Goal: Transaction & Acquisition: Purchase product/service

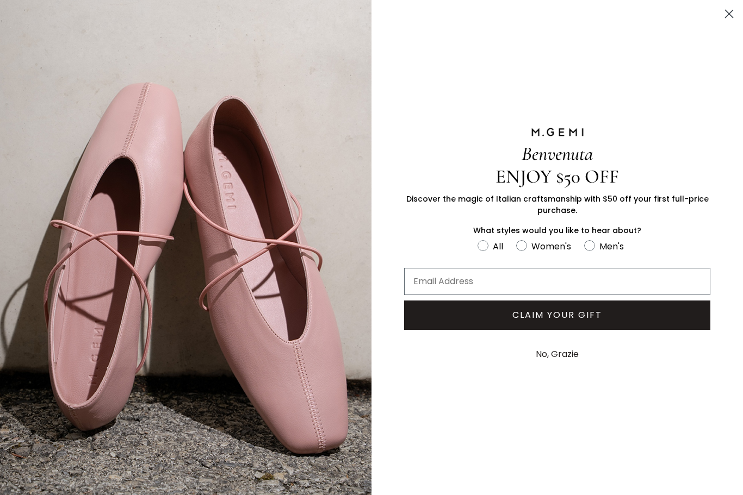
click at [727, 15] on circle "Close dialog" at bounding box center [729, 14] width 18 height 18
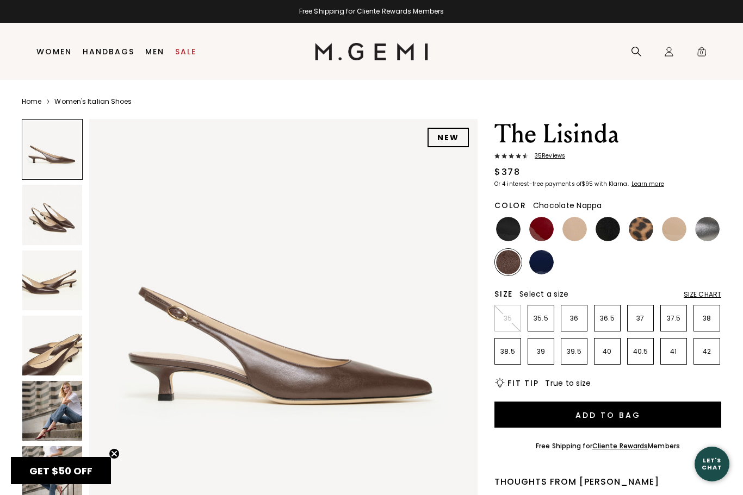
click at [45, 229] on img at bounding box center [52, 215] width 60 height 60
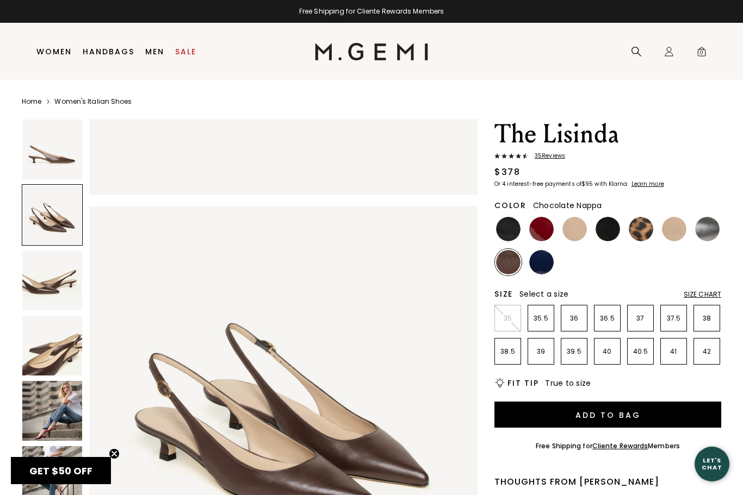
scroll to position [399, 0]
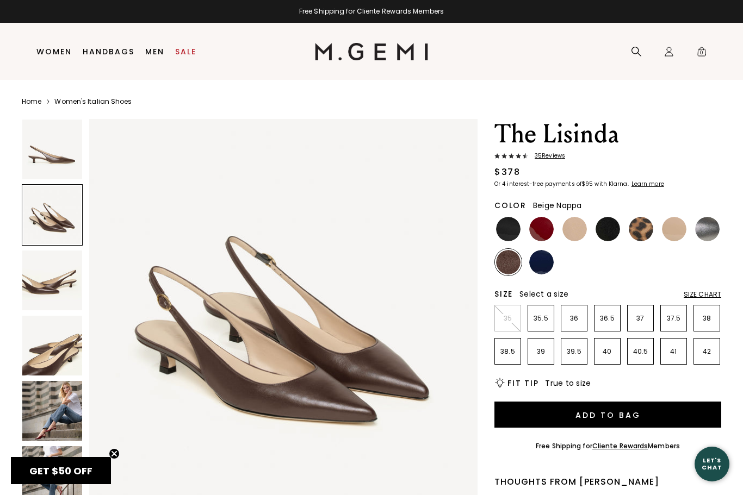
click at [572, 231] on img at bounding box center [574, 229] width 24 height 24
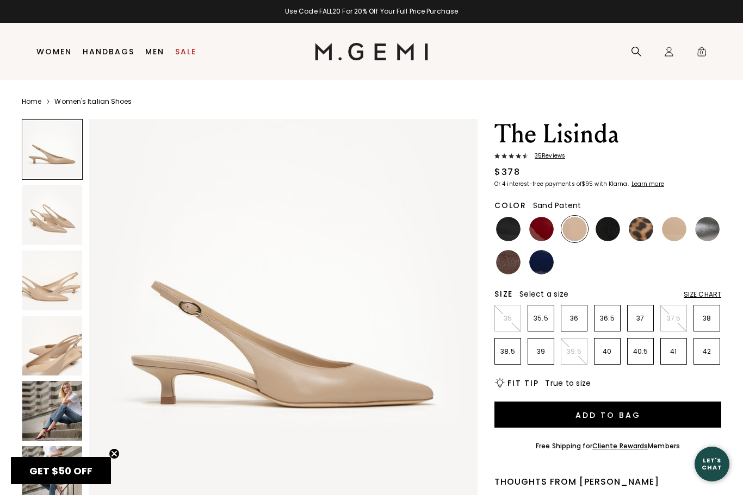
click at [680, 234] on img at bounding box center [674, 229] width 24 height 24
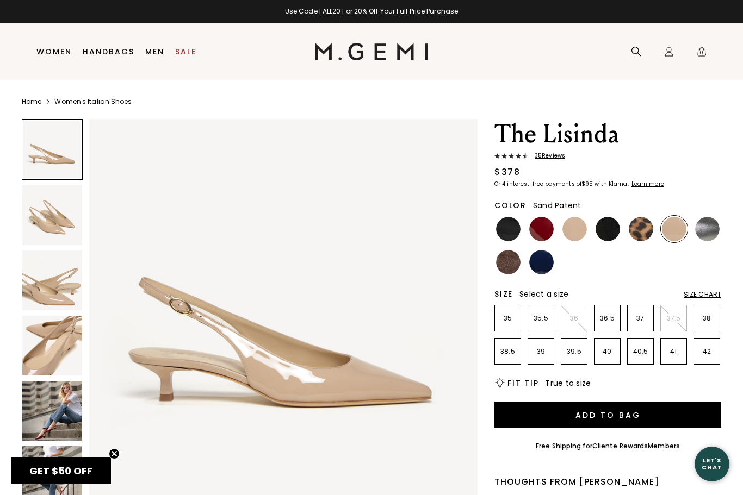
click at [570, 232] on img at bounding box center [574, 229] width 24 height 24
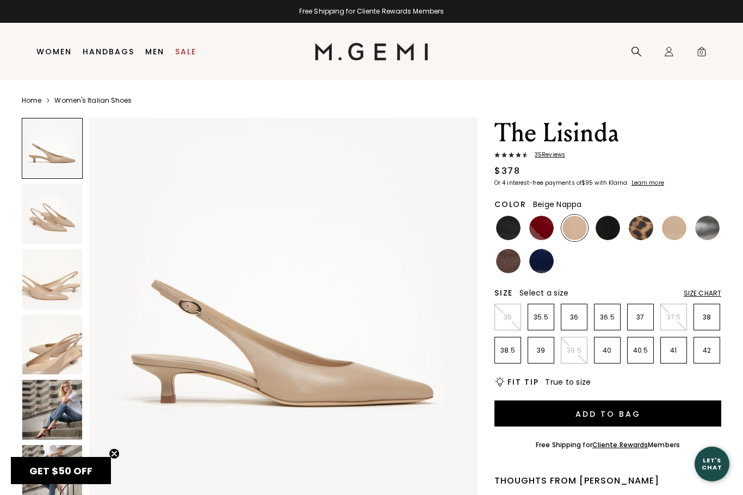
scroll to position [1, 0]
click at [43, 368] on img at bounding box center [52, 345] width 60 height 60
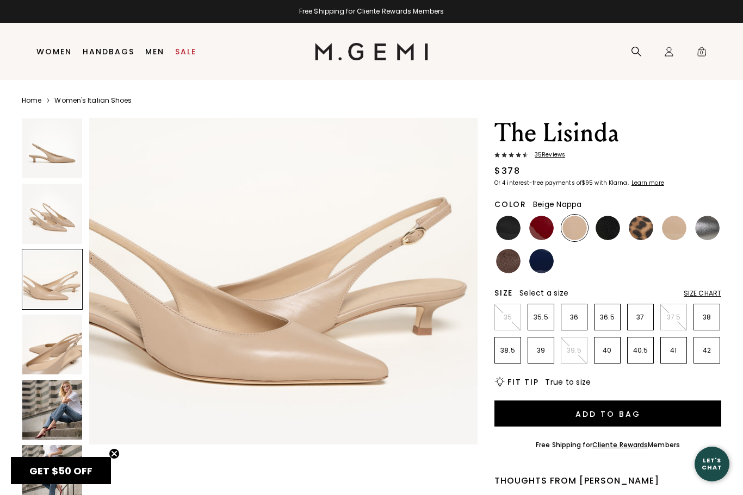
scroll to position [859, 0]
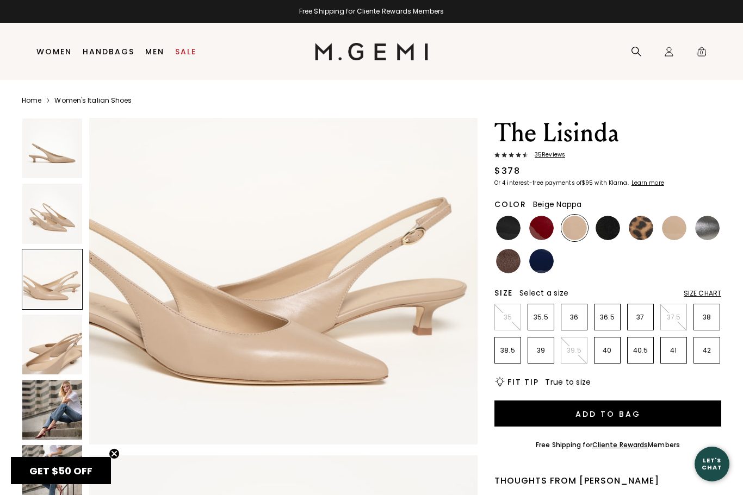
click at [51, 243] on img at bounding box center [52, 214] width 60 height 60
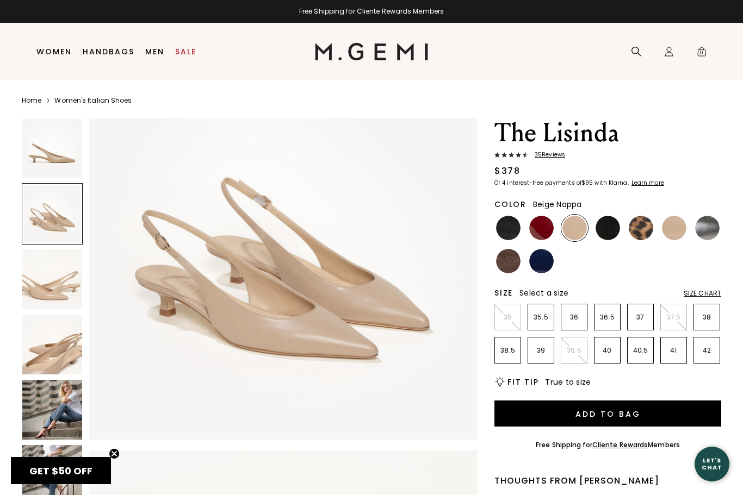
scroll to position [399, 0]
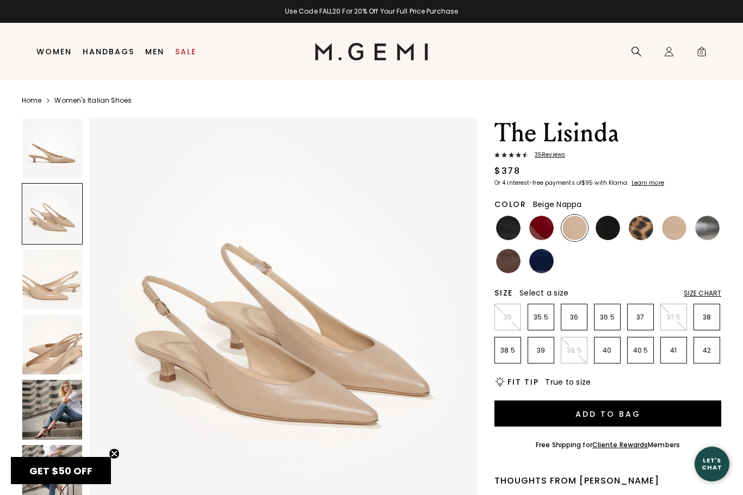
click at [638, 349] on p "40.5" at bounding box center [641, 350] width 26 height 9
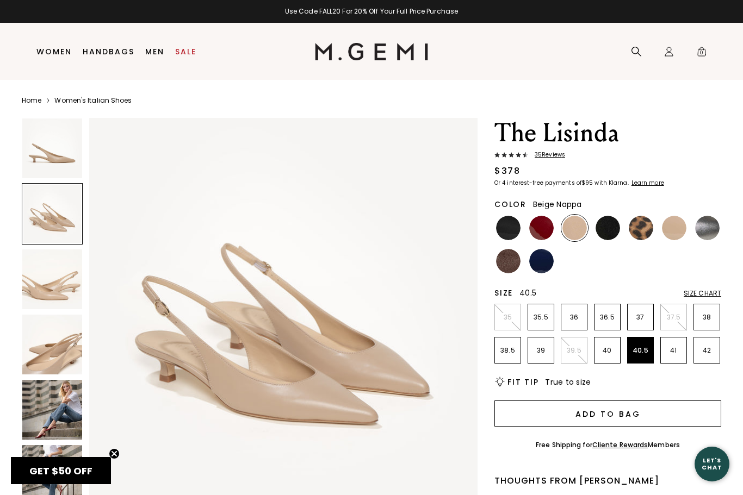
click at [535, 411] on button "Add to Bag" at bounding box center [607, 414] width 227 height 26
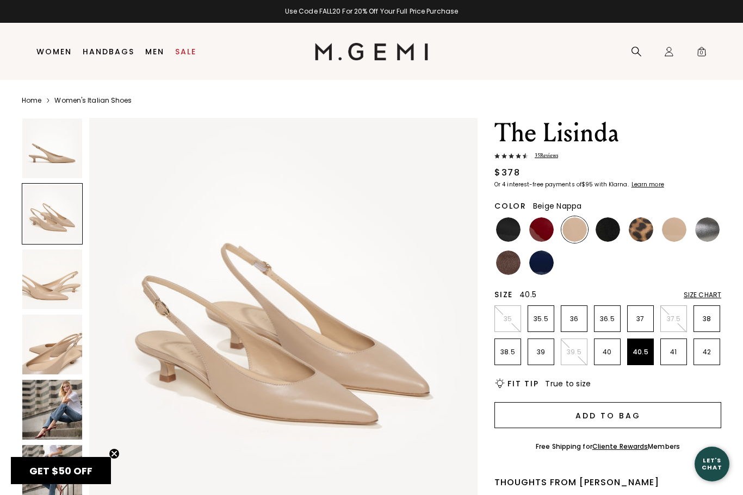
scroll to position [0, 0]
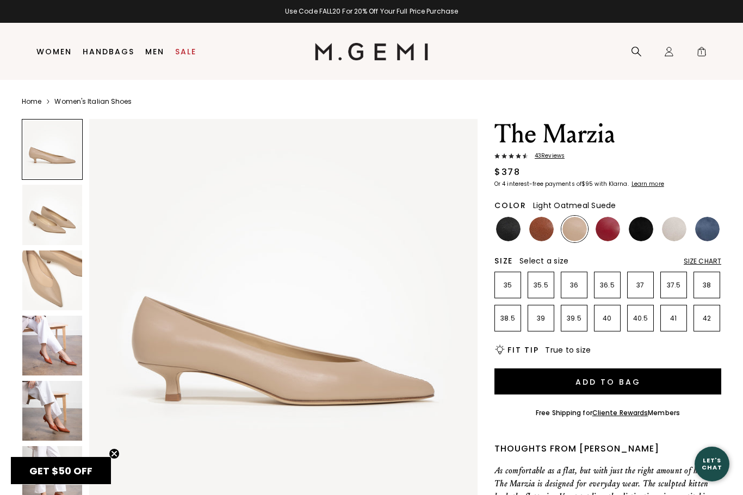
click at [676, 239] on img at bounding box center [674, 229] width 24 height 24
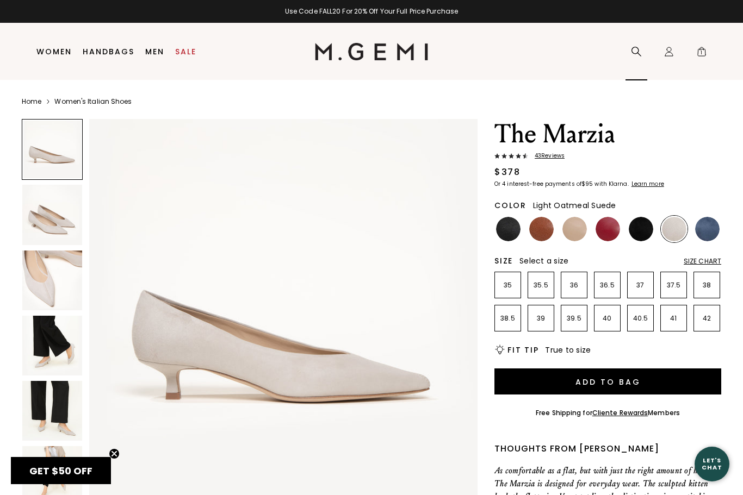
click at [631, 52] on icon at bounding box center [636, 51] width 11 height 11
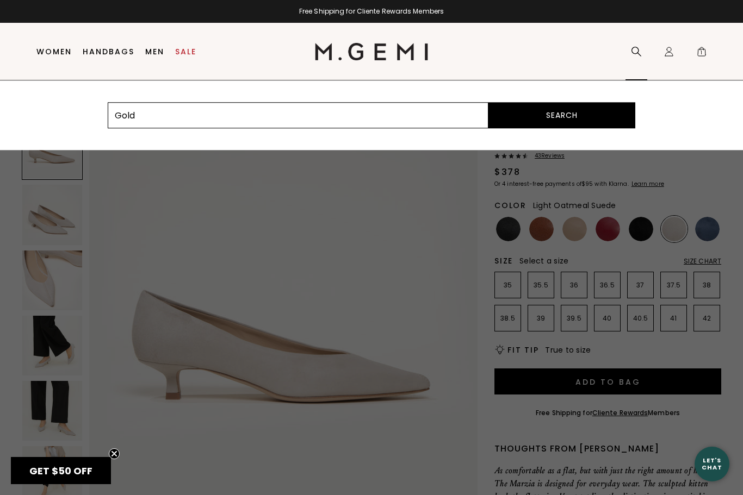
type input "Gold"
click at [562, 115] on button "Search" at bounding box center [561, 115] width 147 height 26
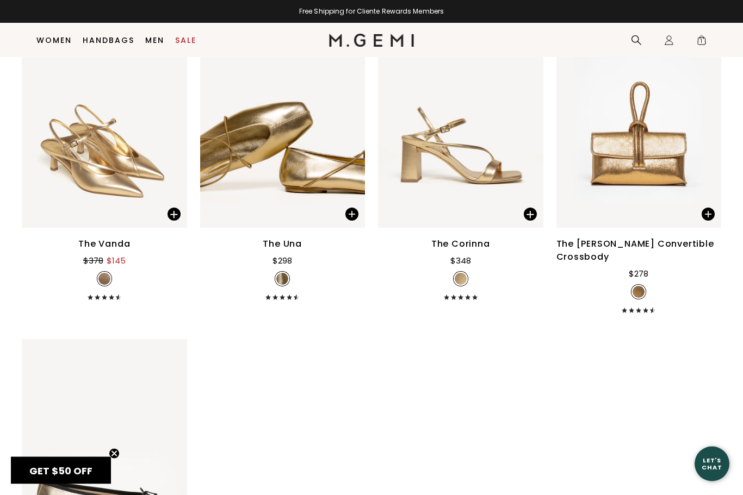
scroll to position [152, 0]
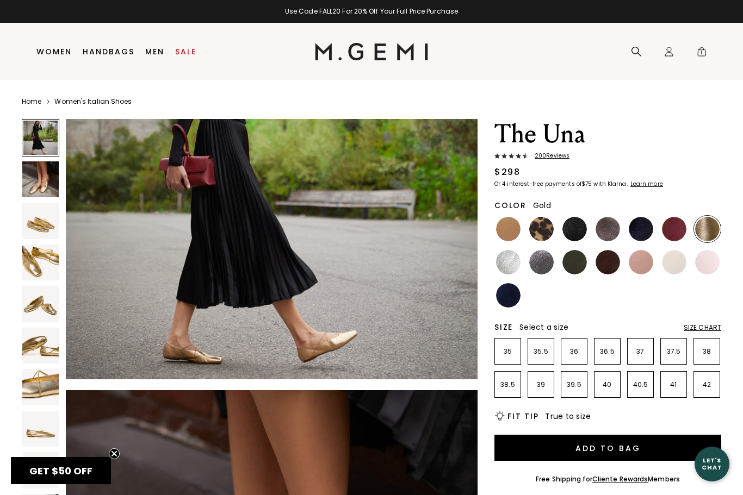
scroll to position [153, 0]
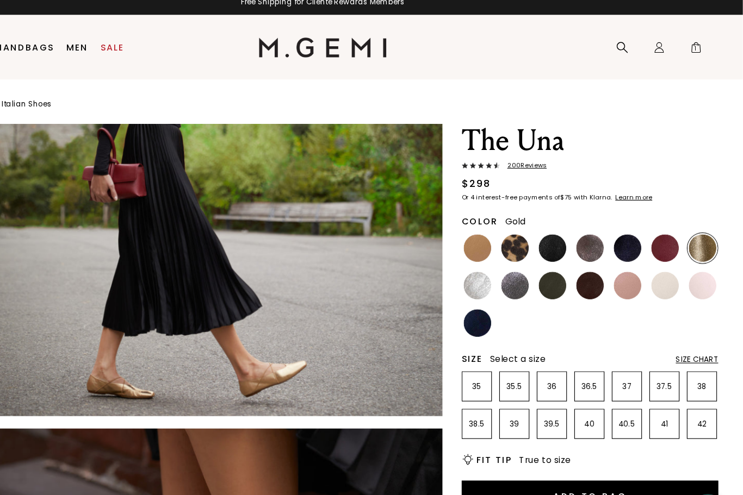
click at [684, 324] on div "Size Chart" at bounding box center [703, 328] width 38 height 9
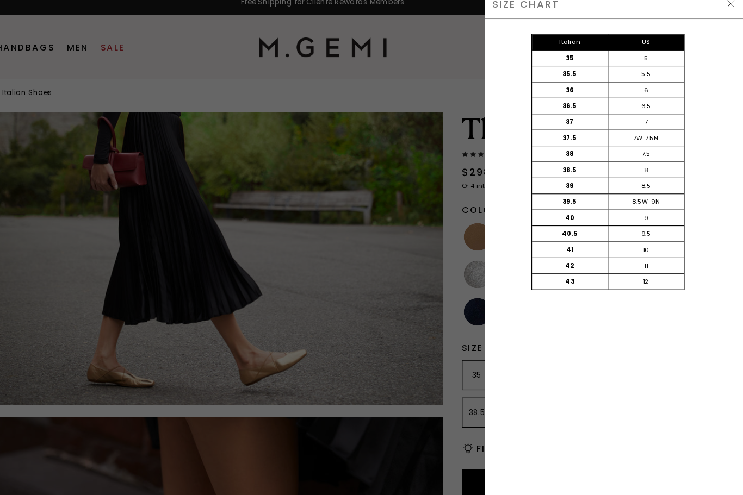
click at [640, 15] on div "SIZE CHART" at bounding box center [628, 13] width 228 height 27
click at [728, 9] on img at bounding box center [732, 13] width 9 height 9
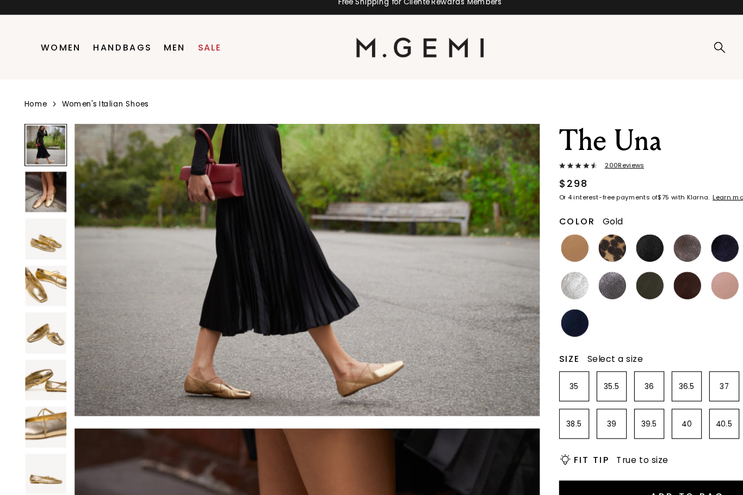
click at [638, 381] on p "40.5" at bounding box center [641, 385] width 26 height 9
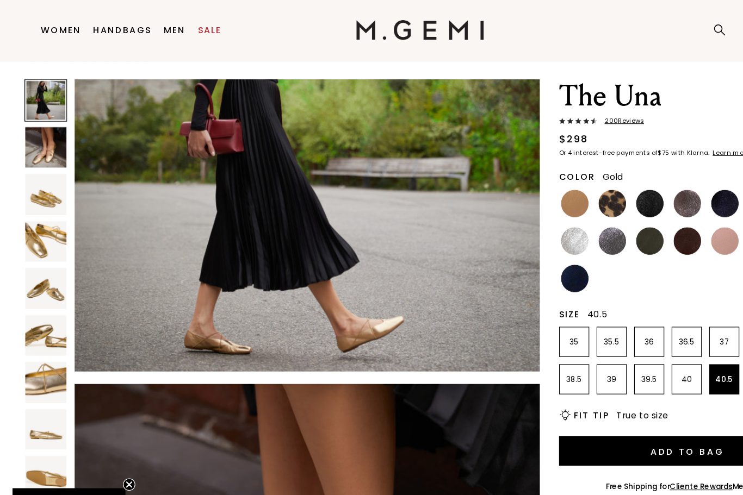
scroll to position [29, 0]
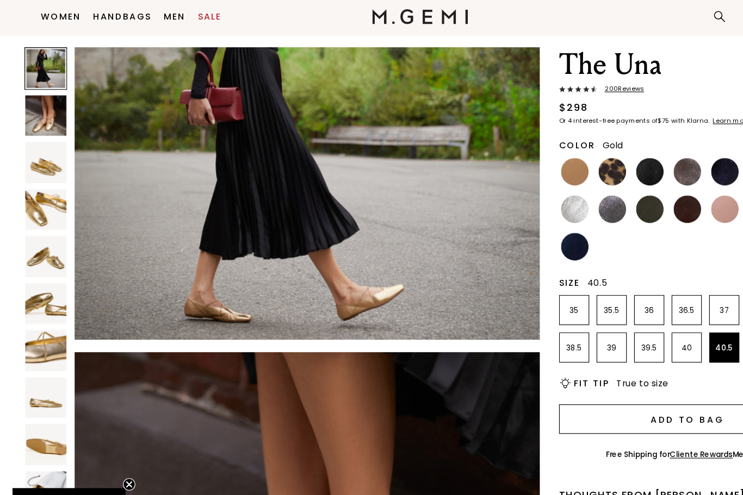
click at [531, 383] on button "Add to Bag" at bounding box center [607, 396] width 227 height 26
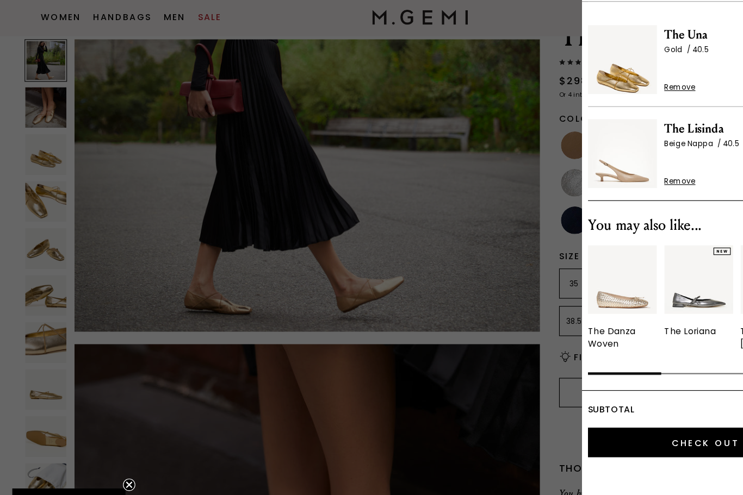
scroll to position [0, 0]
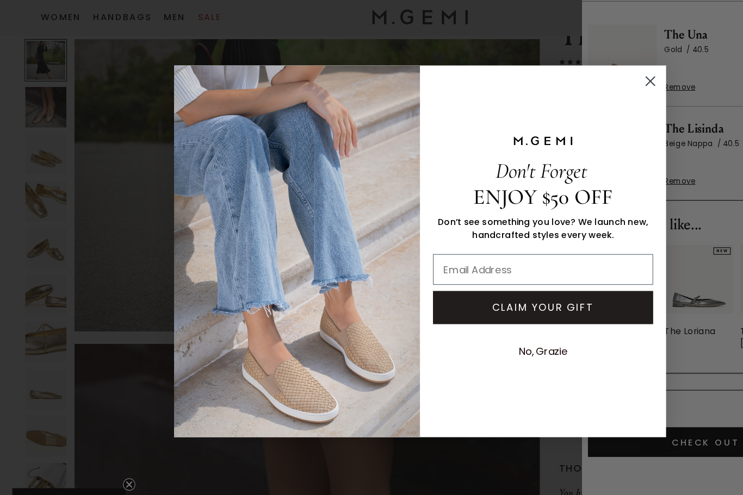
click at [570, 88] on circle "Close dialog" at bounding box center [575, 97] width 18 height 18
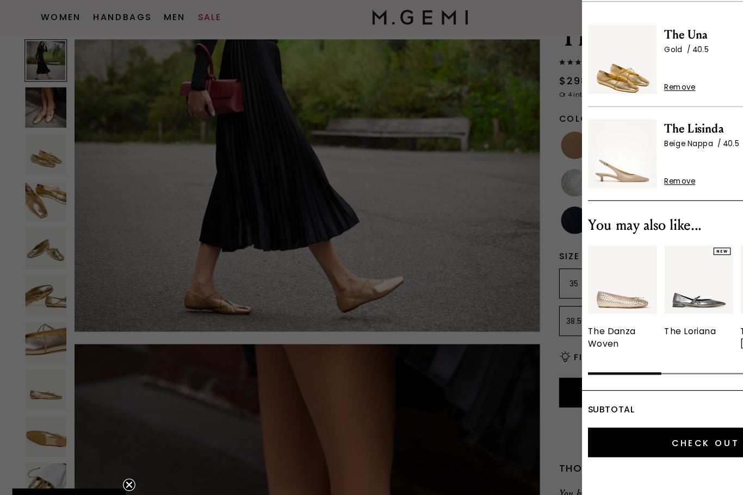
click at [114, 449] on circle "Close teaser" at bounding box center [114, 454] width 10 height 10
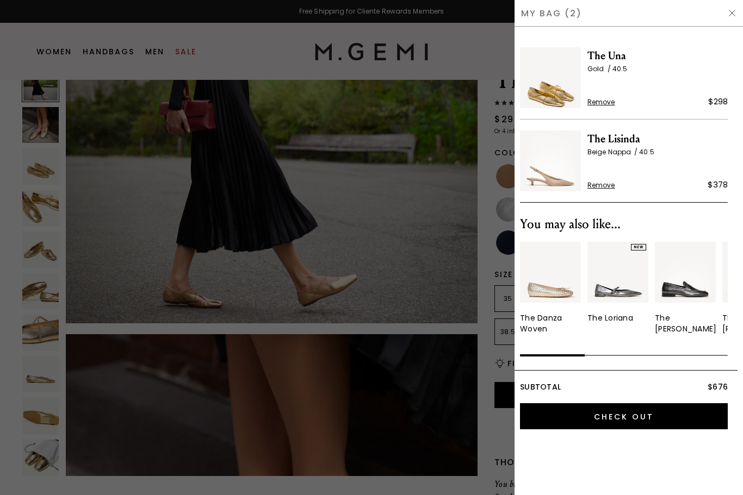
click at [232, 382] on div at bounding box center [371, 247] width 743 height 495
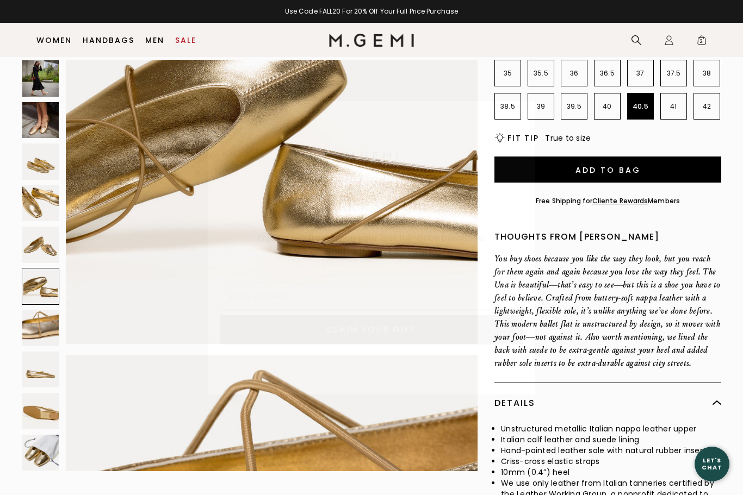
scroll to position [257, 0]
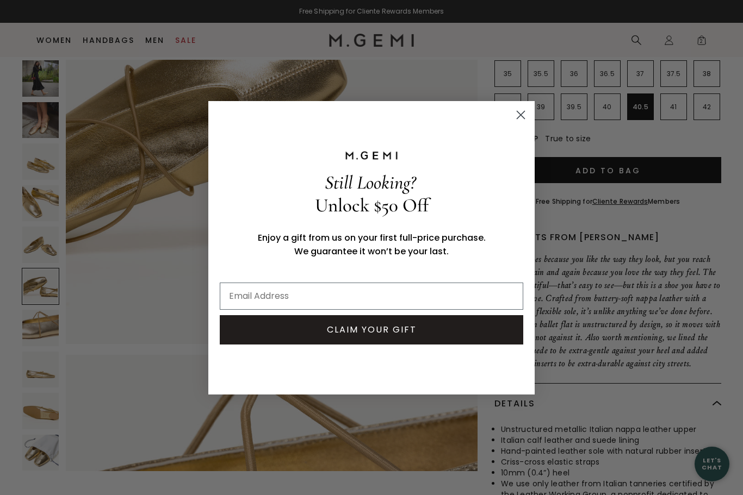
click at [520, 123] on circle "Close dialog" at bounding box center [521, 115] width 18 height 18
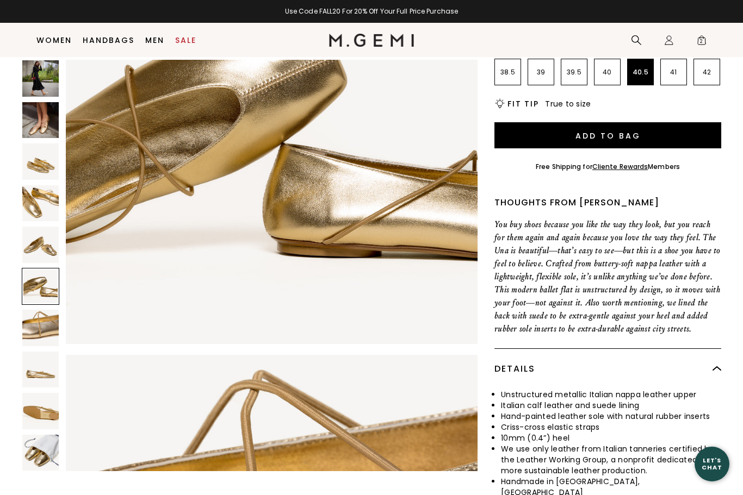
scroll to position [294, 0]
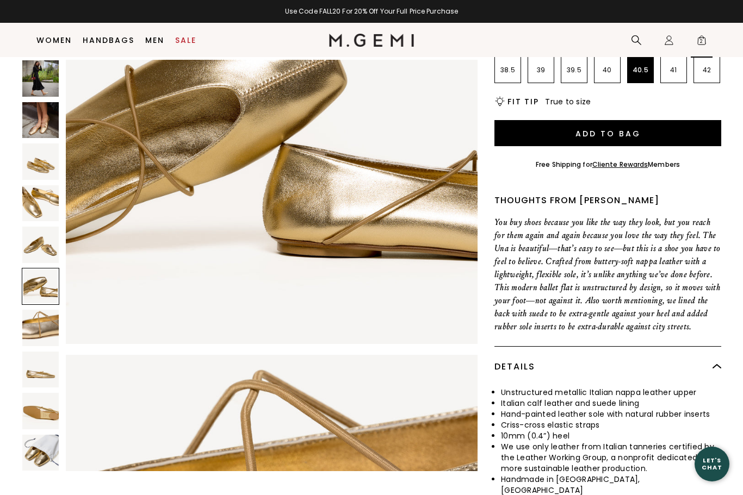
click at [699, 41] on span "2" at bounding box center [701, 42] width 11 height 11
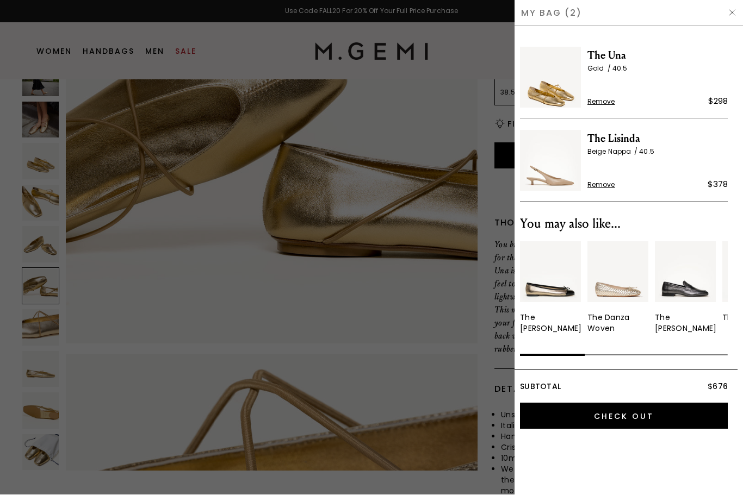
scroll to position [0, 0]
click at [590, 135] on span "The Lisinda" at bounding box center [657, 139] width 140 height 17
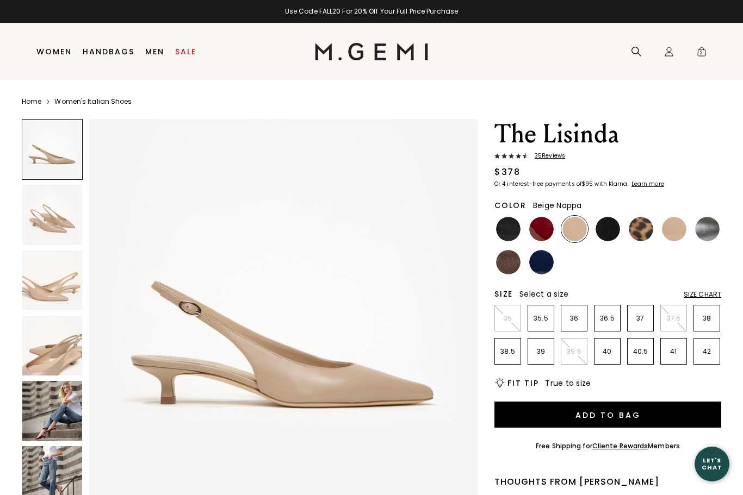
click at [699, 297] on div "Size Chart" at bounding box center [703, 294] width 38 height 9
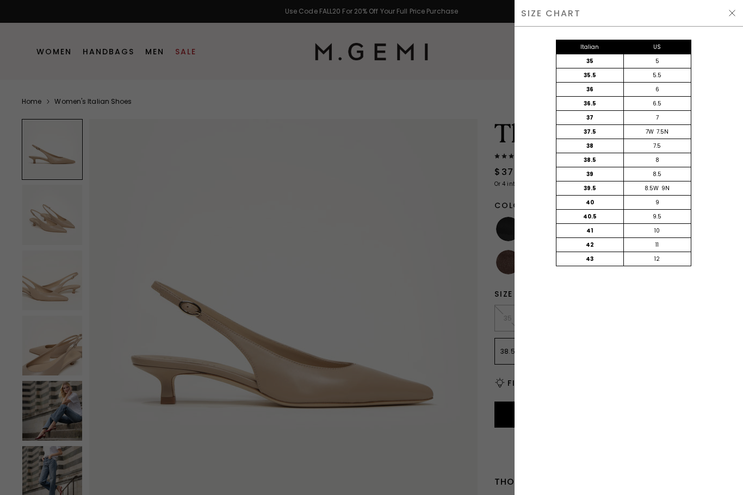
click at [730, 11] on img at bounding box center [732, 13] width 9 height 9
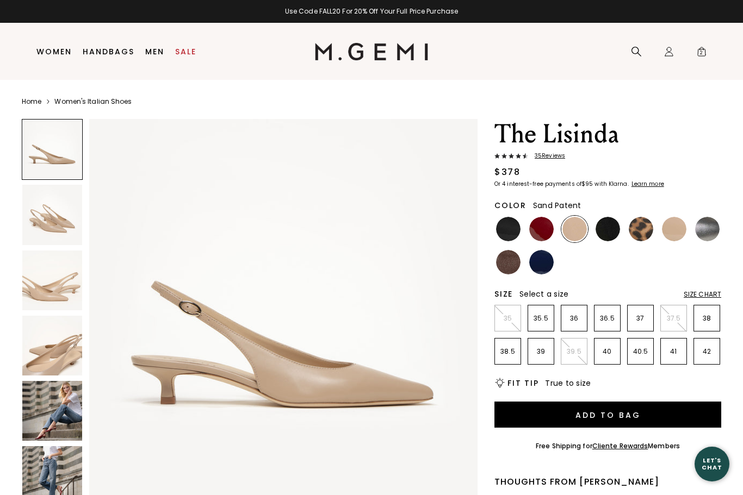
click at [665, 234] on img at bounding box center [674, 229] width 24 height 24
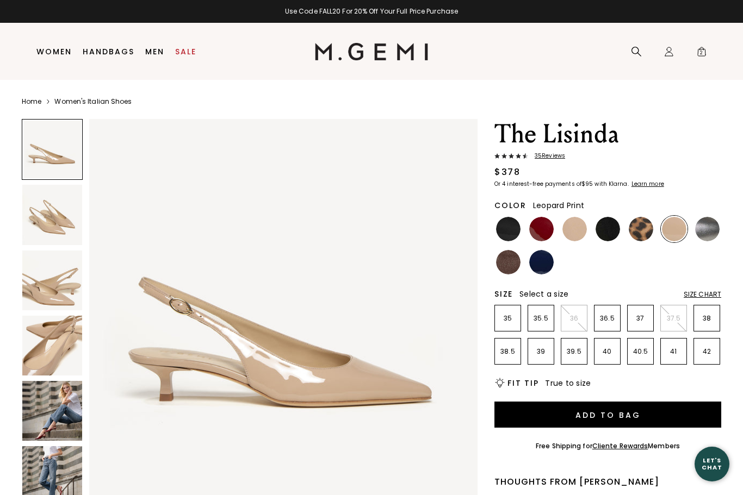
click at [636, 228] on img at bounding box center [641, 229] width 24 height 24
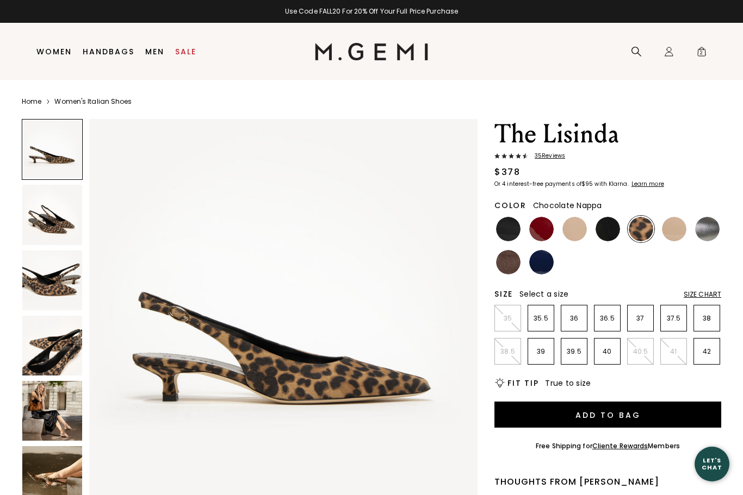
click at [506, 270] on img at bounding box center [508, 262] width 24 height 24
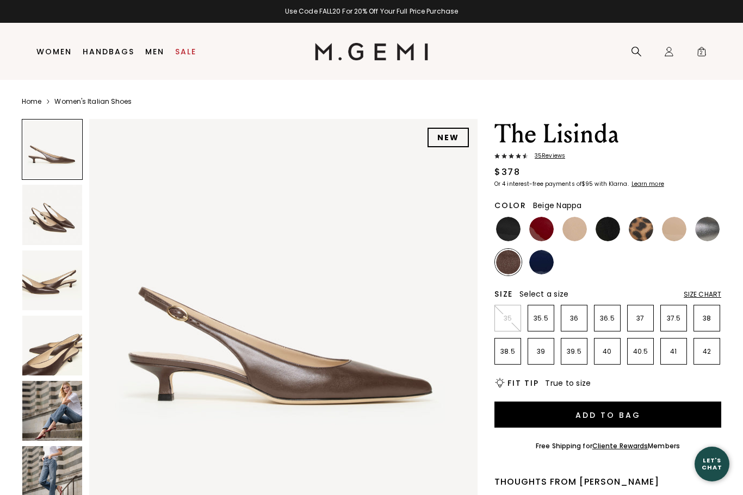
click at [578, 237] on img at bounding box center [574, 229] width 24 height 24
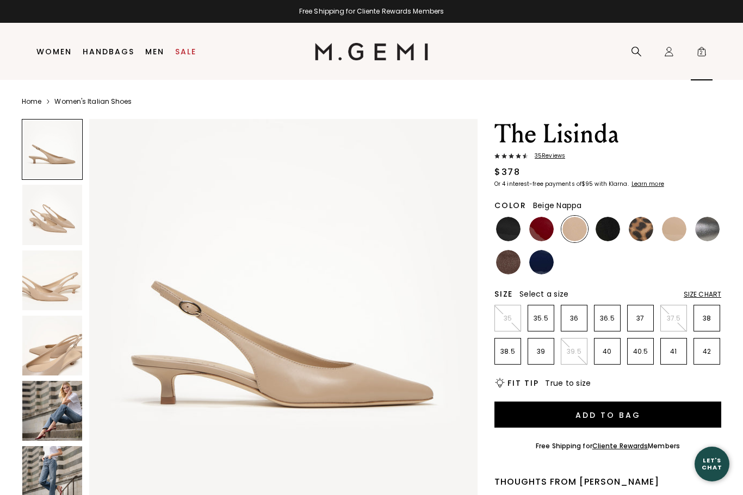
click at [702, 49] on span "2" at bounding box center [701, 53] width 11 height 11
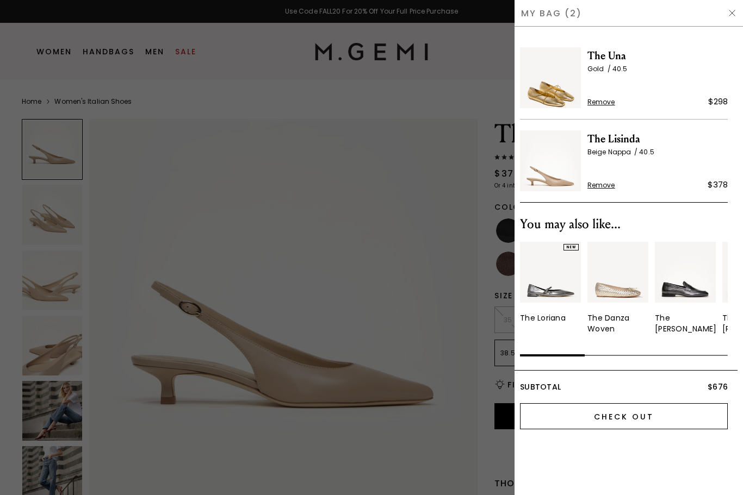
click at [619, 424] on input "Check Out" at bounding box center [624, 417] width 208 height 26
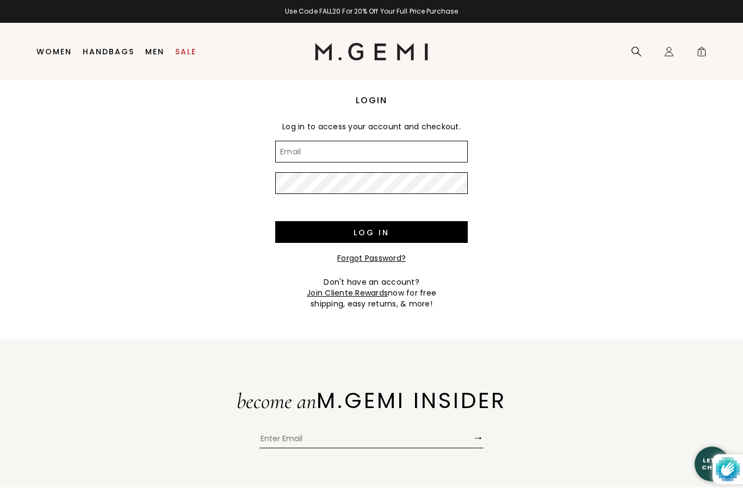
type input "susanjoywarren@yahoo.com"
click at [371, 232] on input "Log in" at bounding box center [371, 232] width 193 height 22
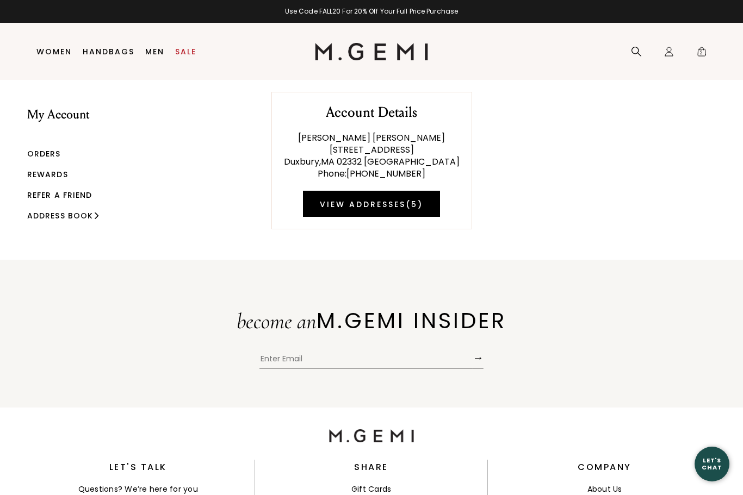
click at [49, 179] on link "Rewards" at bounding box center [47, 174] width 41 height 11
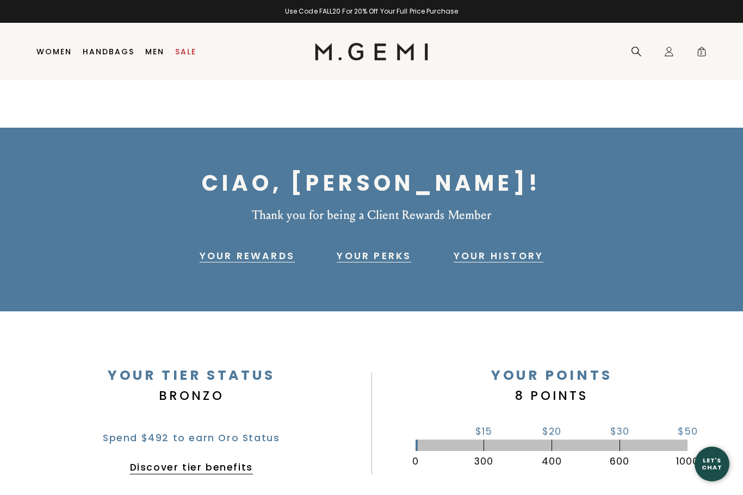
click at [484, 260] on link "Your History" at bounding box center [499, 256] width 90 height 13
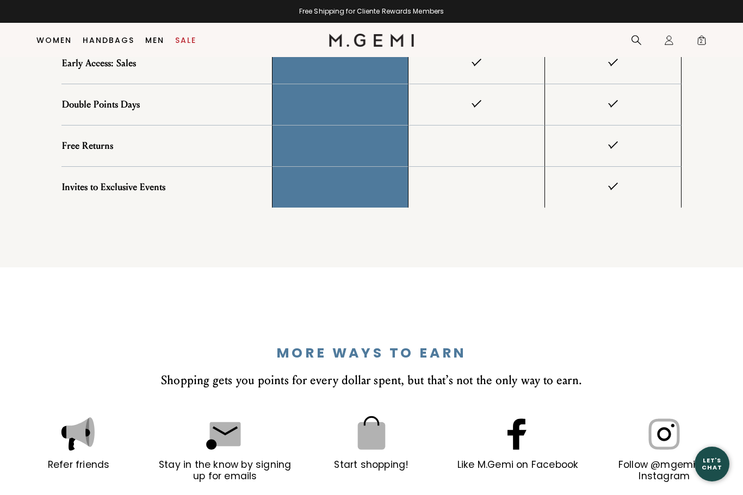
scroll to position [1307, 0]
click at [697, 42] on span "2" at bounding box center [701, 42] width 11 height 11
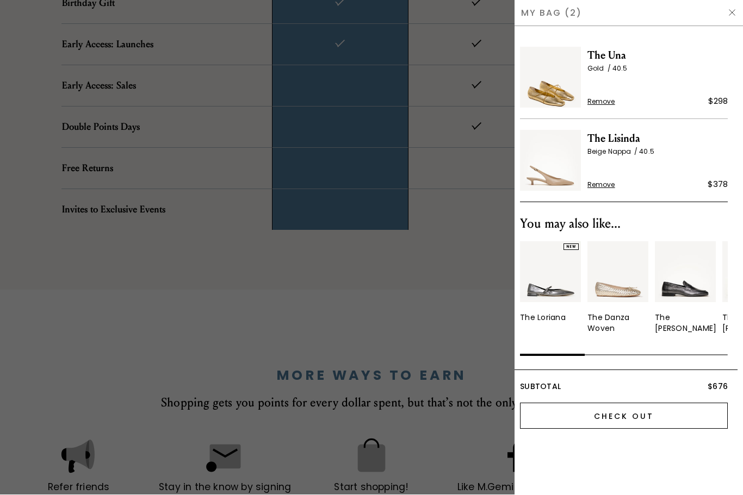
click at [569, 425] on input "Check Out" at bounding box center [624, 417] width 208 height 26
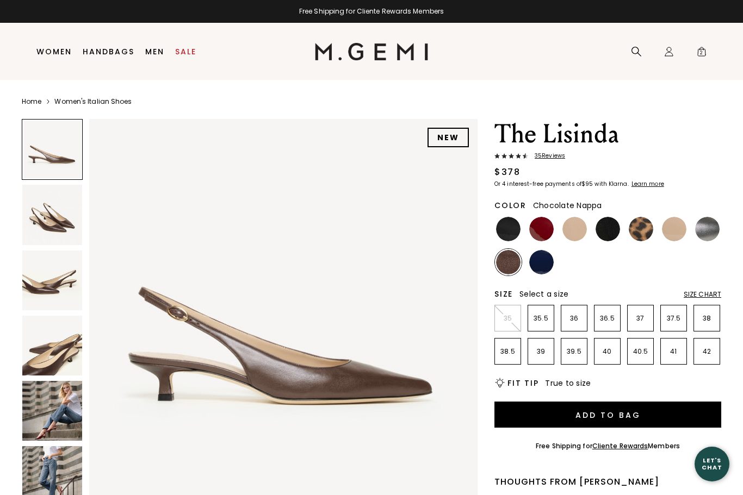
click at [628, 240] on li at bounding box center [641, 229] width 27 height 27
click at [634, 226] on img at bounding box center [641, 229] width 24 height 24
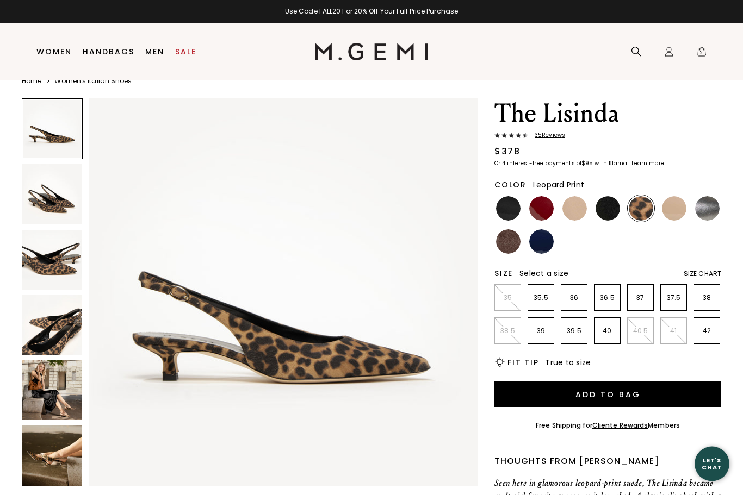
scroll to position [21, 0]
click at [693, 274] on div "Size Chart" at bounding box center [703, 274] width 38 height 9
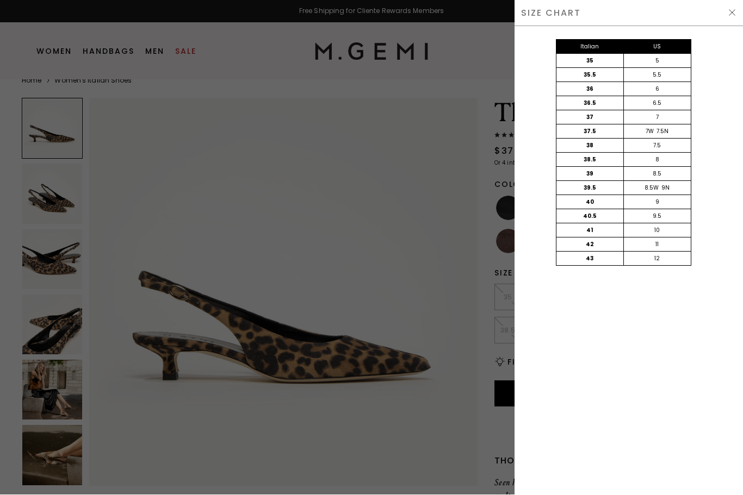
click at [728, 18] on div "SIZE CHART" at bounding box center [628, 13] width 228 height 27
click at [721, 14] on div "SIZE CHART" at bounding box center [628, 13] width 228 height 27
click at [728, 11] on img at bounding box center [732, 13] width 9 height 9
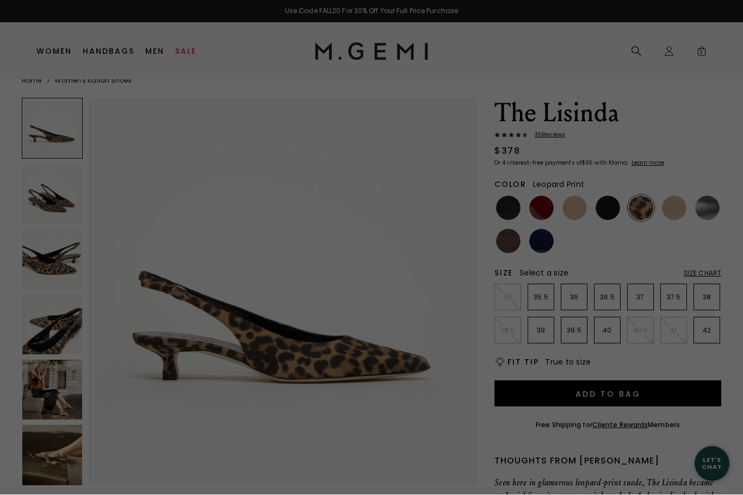
scroll to position [21, 0]
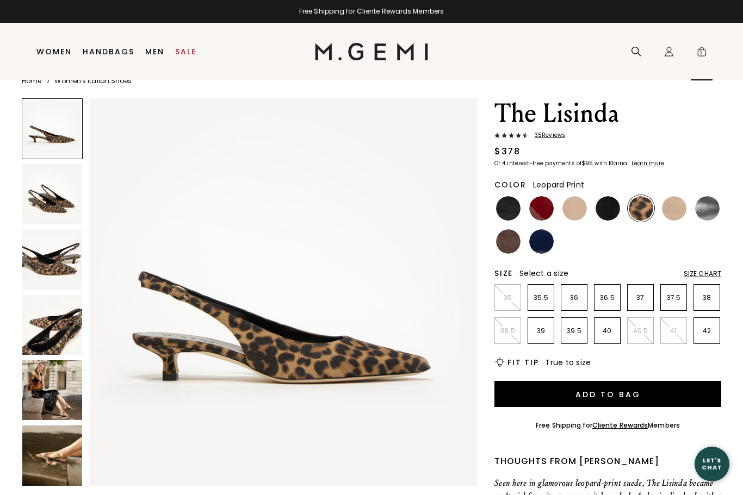
click at [700, 51] on span "2" at bounding box center [701, 53] width 11 height 11
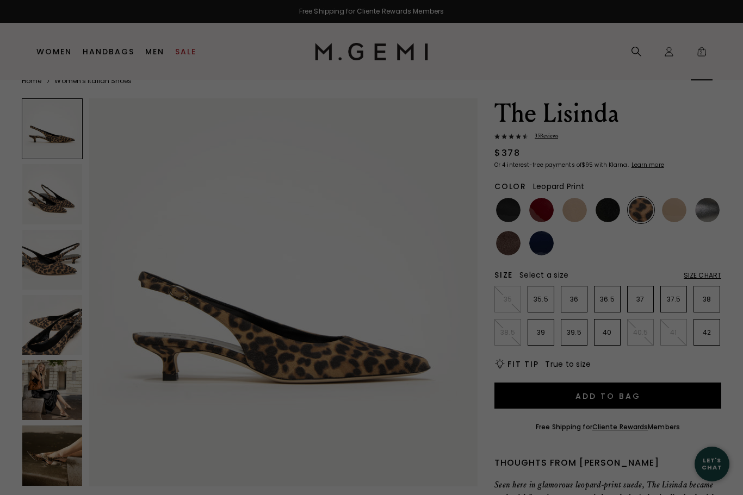
scroll to position [0, 0]
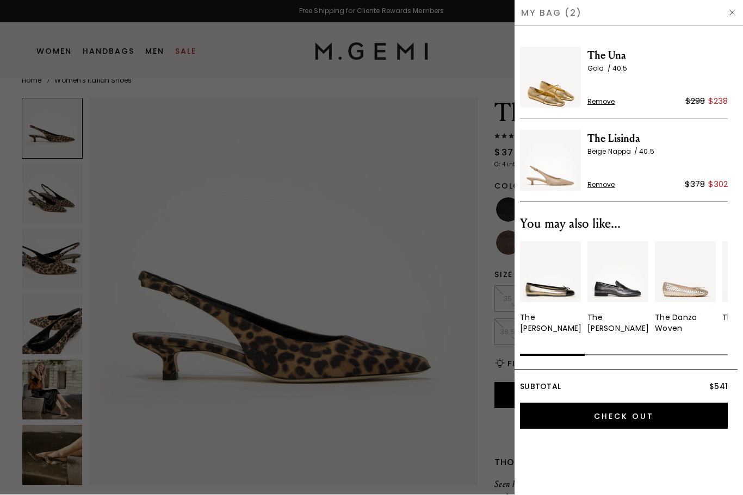
click at [378, 258] on div at bounding box center [371, 247] width 743 height 495
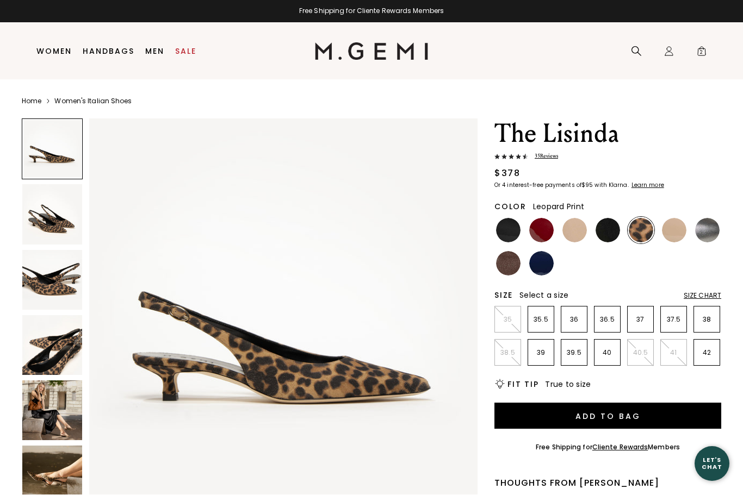
scroll to position [21, 0]
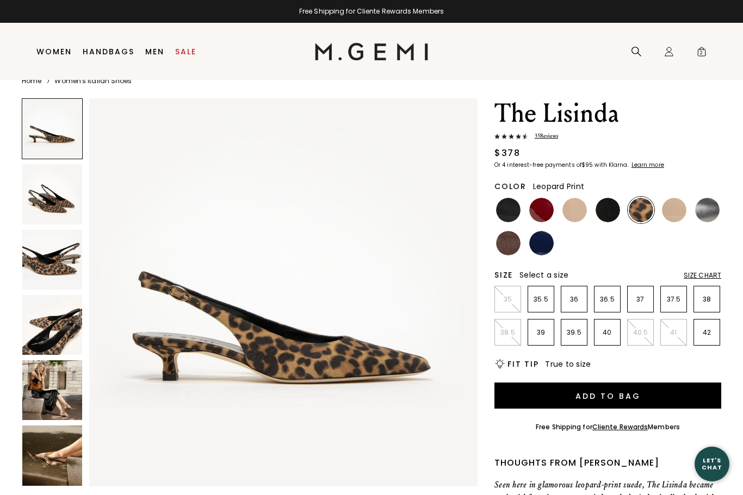
click at [700, 280] on div "Size Chart" at bounding box center [703, 275] width 38 height 9
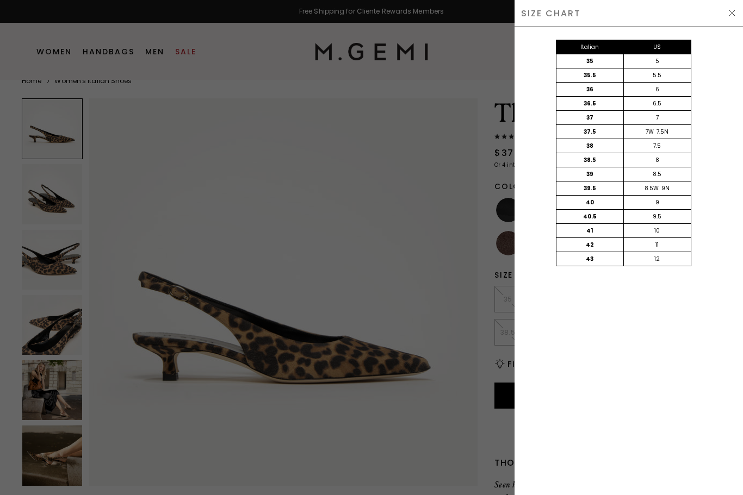
scroll to position [0, 0]
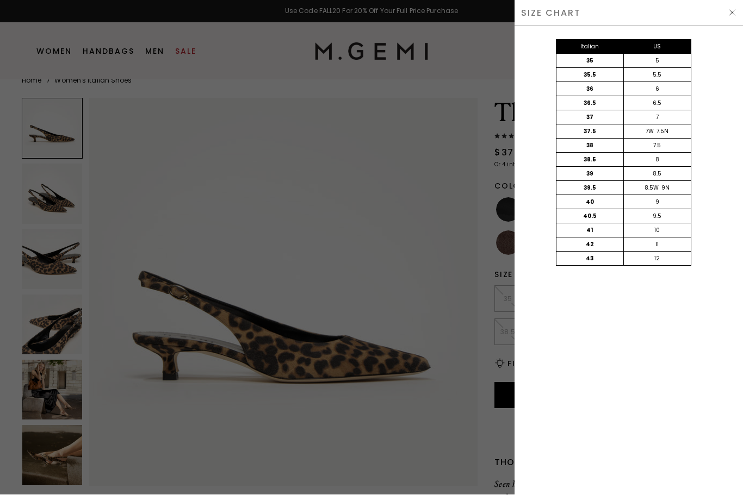
click at [732, 9] on img at bounding box center [732, 13] width 9 height 9
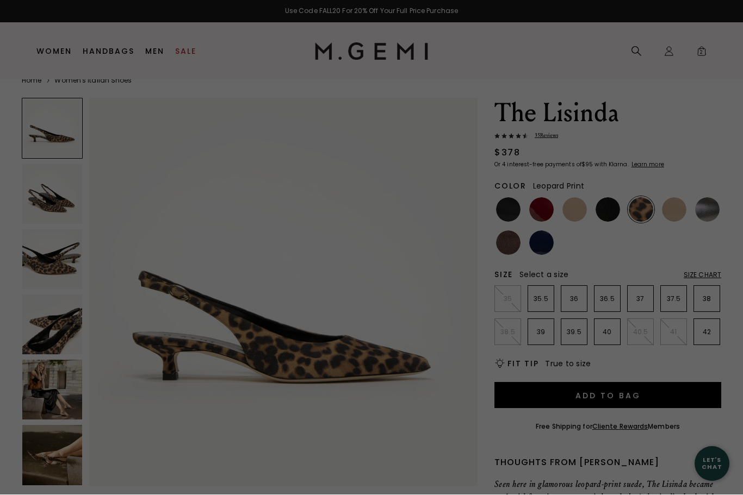
scroll to position [21, 0]
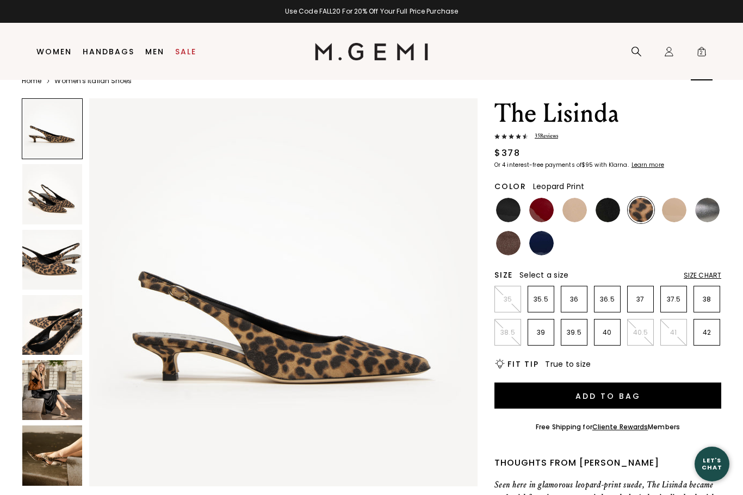
click at [691, 51] on div "Icons/20x20/bag@2x 2" at bounding box center [702, 51] width 22 height 57
click at [703, 56] on span "2" at bounding box center [701, 53] width 11 height 11
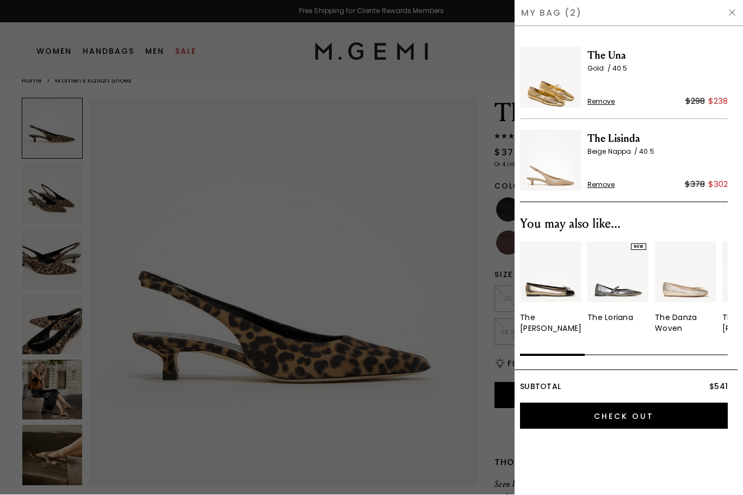
click at [595, 56] on span "The Una" at bounding box center [657, 55] width 140 height 17
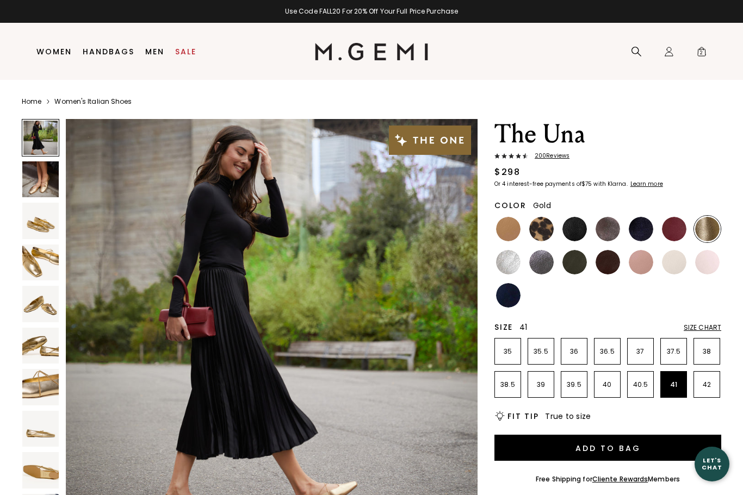
click at [673, 387] on p "41" at bounding box center [674, 385] width 26 height 9
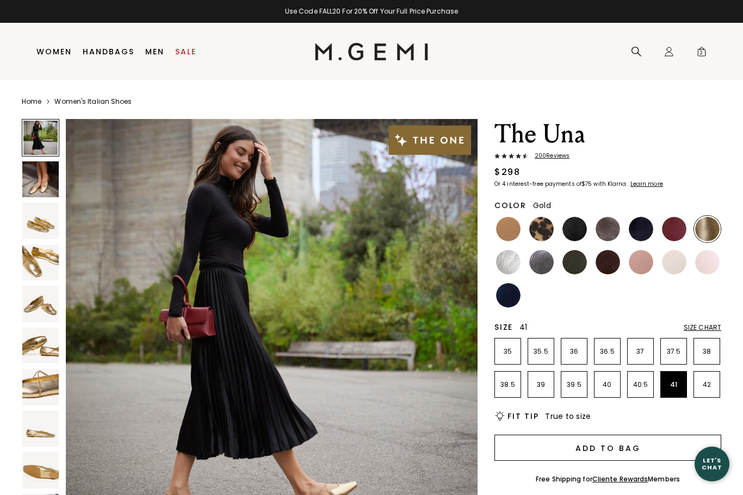
click at [627, 454] on button "Add to Bag" at bounding box center [607, 448] width 227 height 26
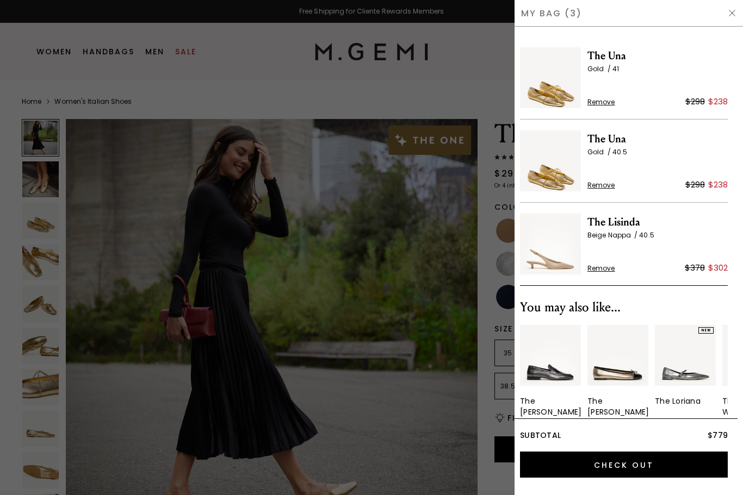
click at [600, 187] on span "Remove" at bounding box center [601, 185] width 28 height 9
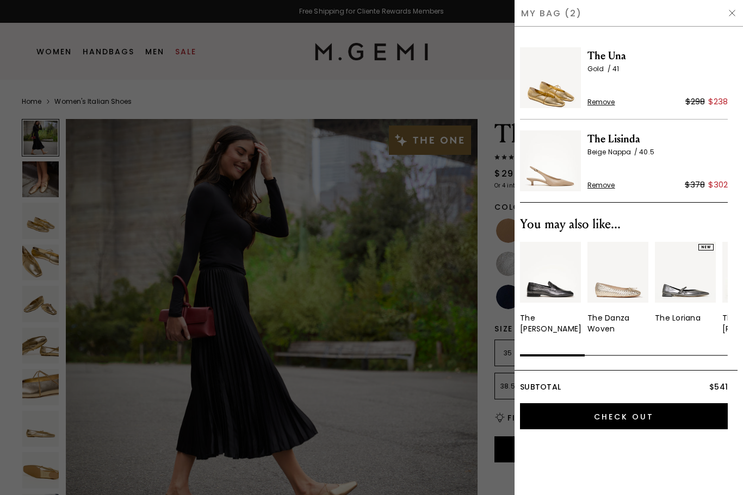
click at [591, 144] on span "The Lisinda" at bounding box center [657, 139] width 140 height 17
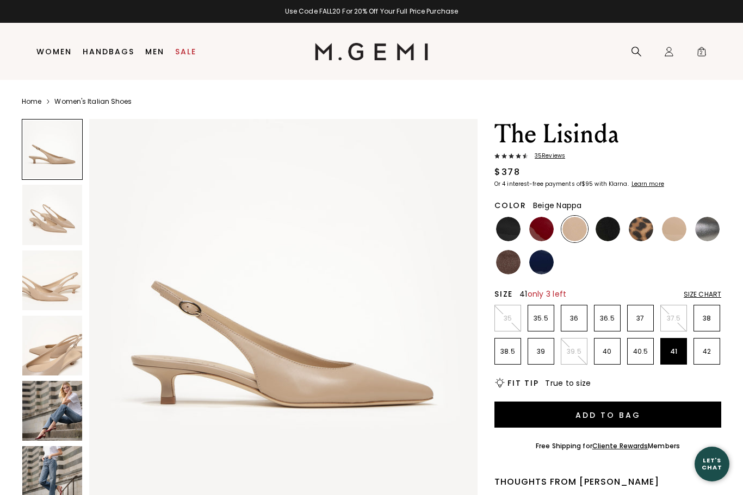
click at [669, 355] on p "41" at bounding box center [674, 352] width 26 height 9
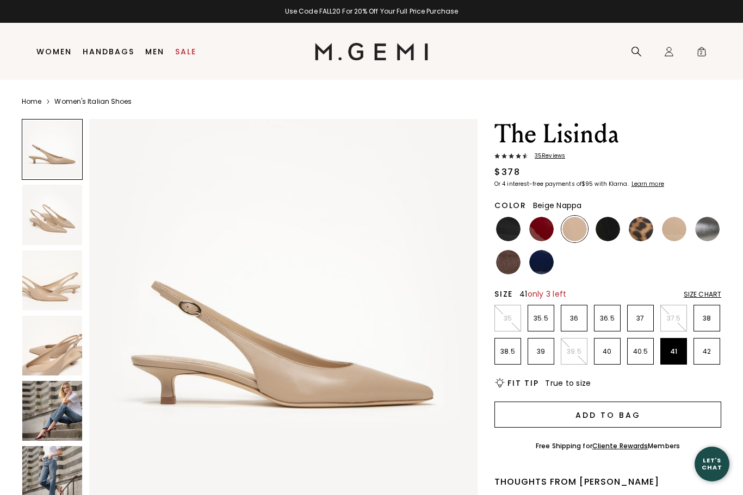
click at [597, 414] on button "Add to Bag" at bounding box center [607, 415] width 227 height 26
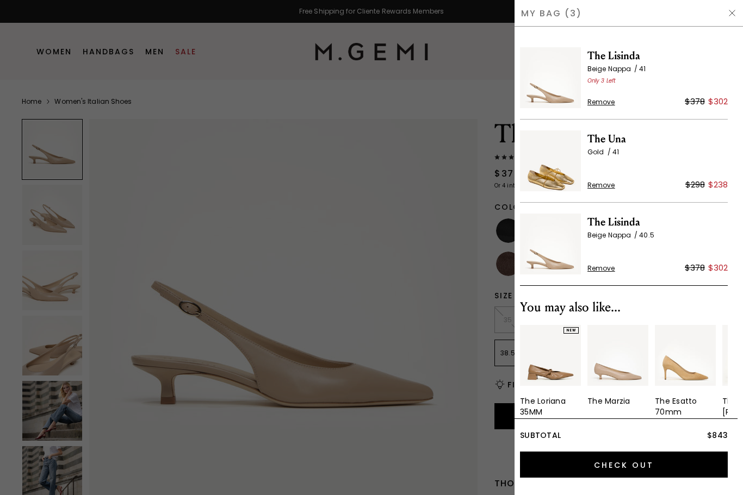
click at [599, 272] on span "Remove" at bounding box center [601, 268] width 28 height 9
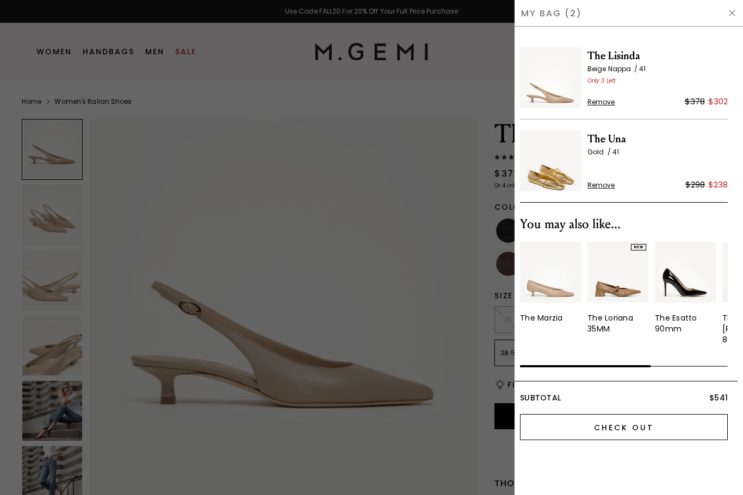
click at [618, 419] on input "Check Out" at bounding box center [624, 427] width 208 height 26
